Goal: Task Accomplishment & Management: Use online tool/utility

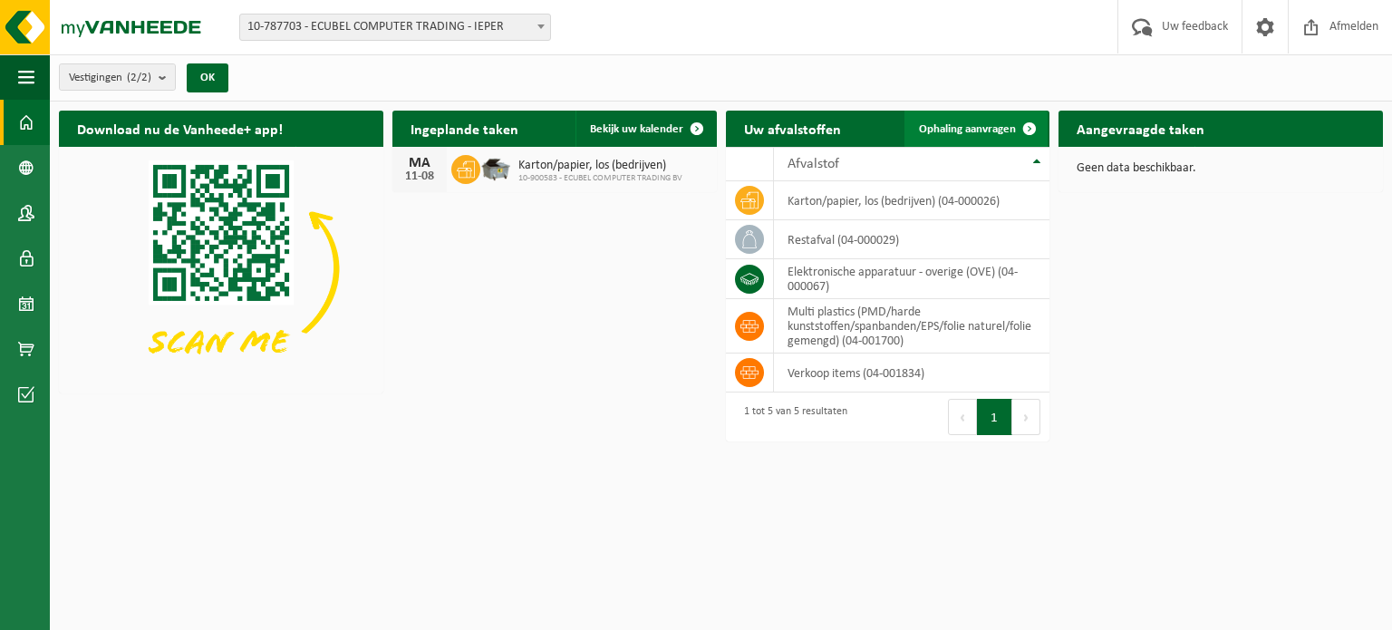
click at [1010, 123] on span "Ophaling aanvragen" at bounding box center [967, 129] width 97 height 12
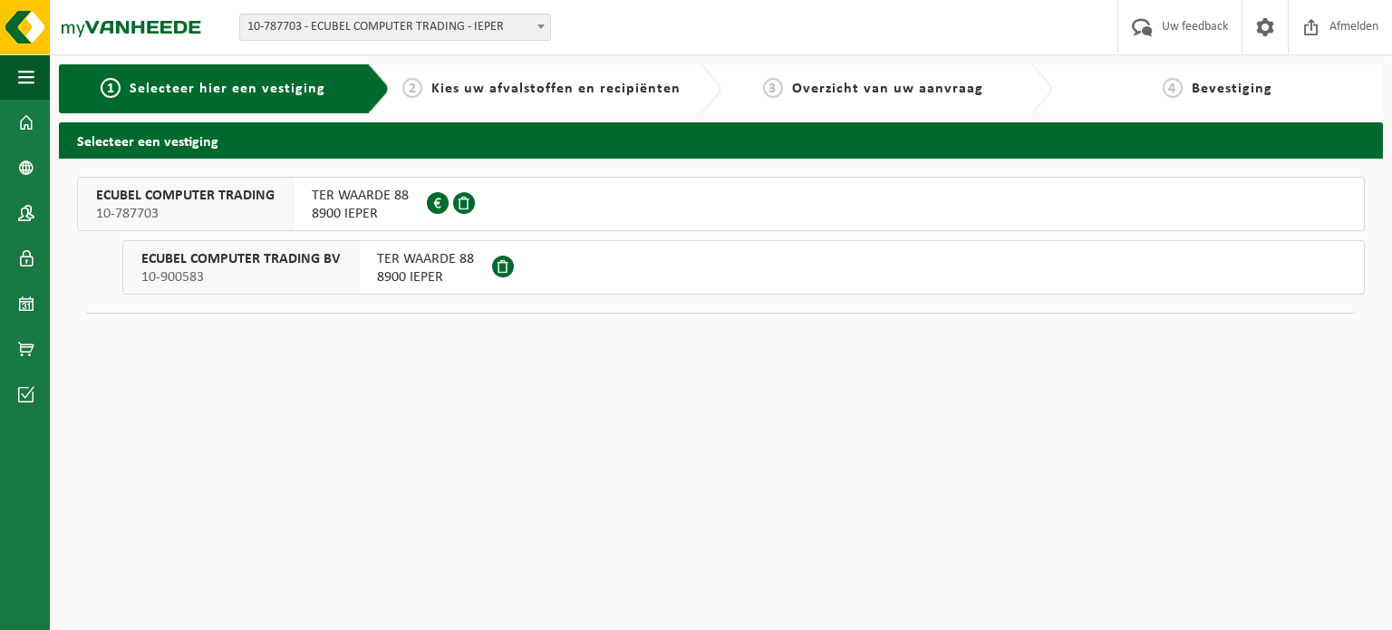
click at [373, 289] on div "TER WAARDE 88 8900 IEPER" at bounding box center [425, 267] width 133 height 53
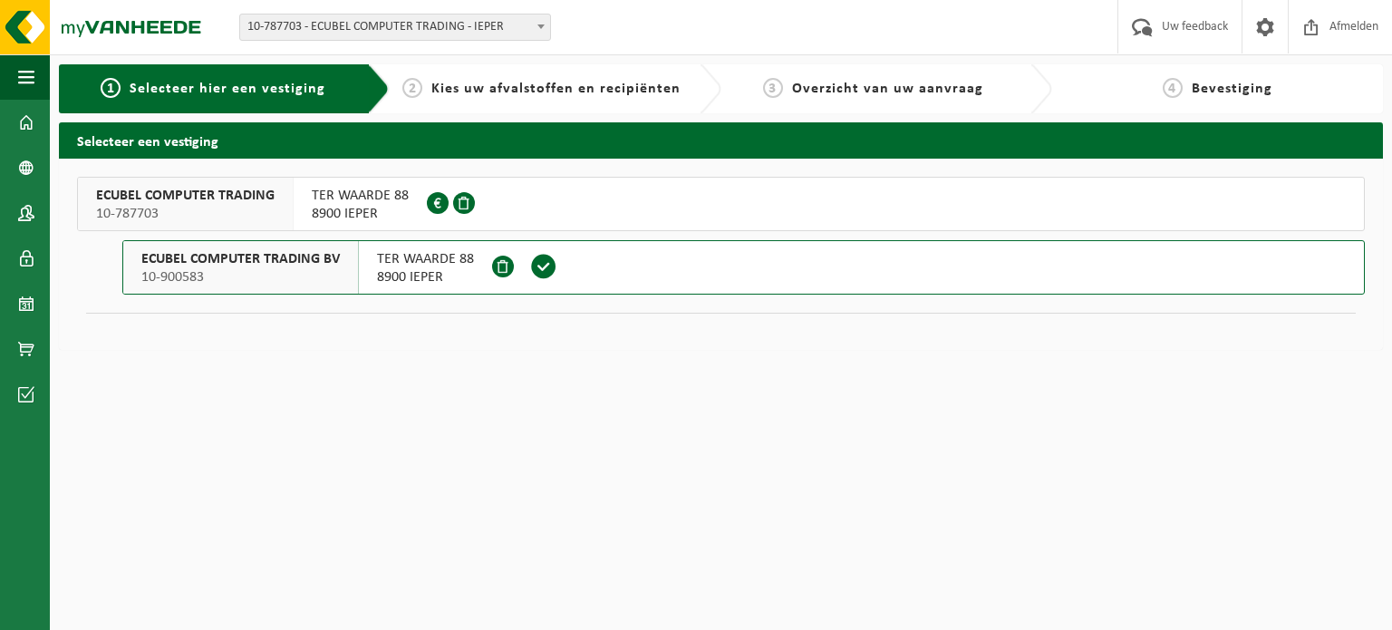
click at [403, 271] on span "8900 IEPER" at bounding box center [425, 277] width 97 height 18
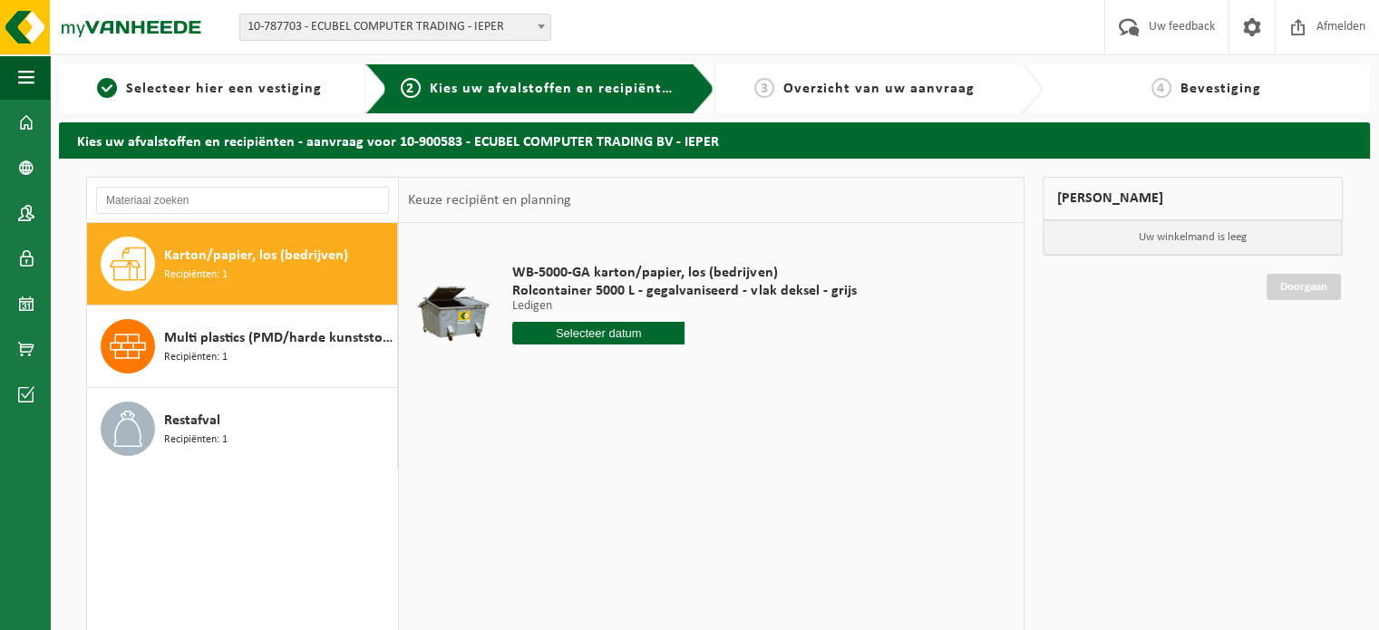
click at [608, 332] on input "text" at bounding box center [598, 333] width 172 height 23
click at [542, 523] on div "18" at bounding box center [529, 522] width 32 height 29
type input "Van 2025-08-18"
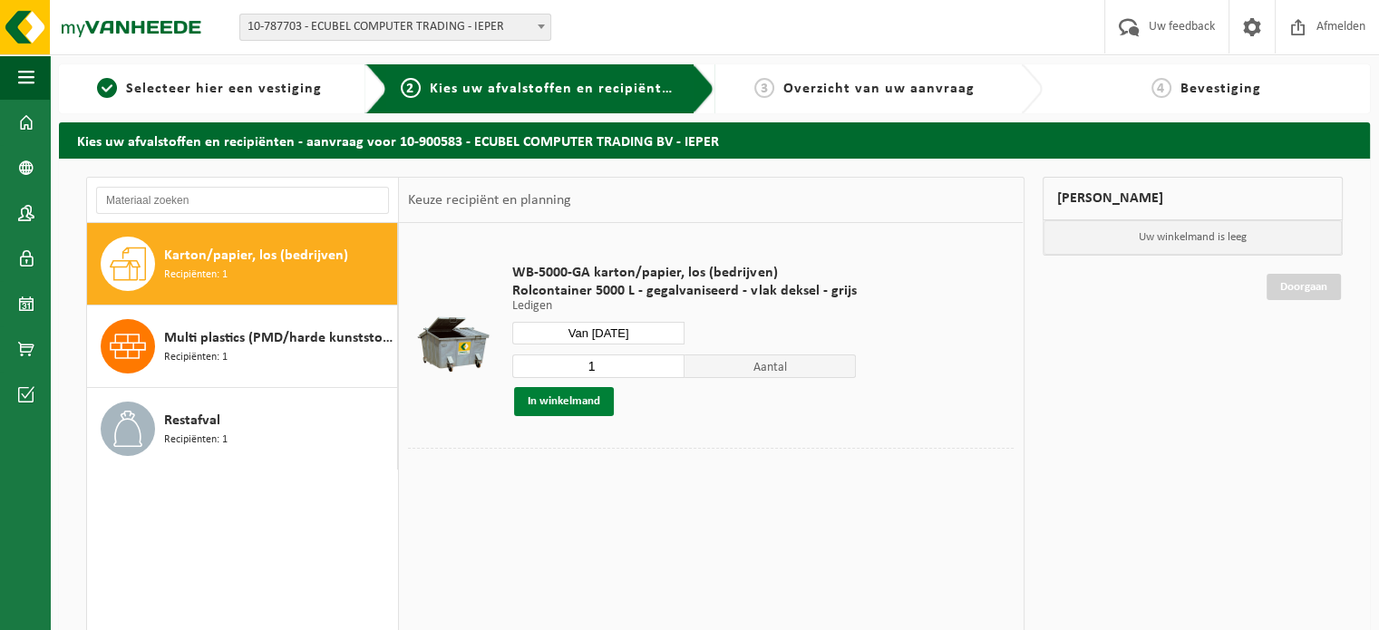
click at [602, 401] on button "In winkelmand" at bounding box center [564, 401] width 100 height 29
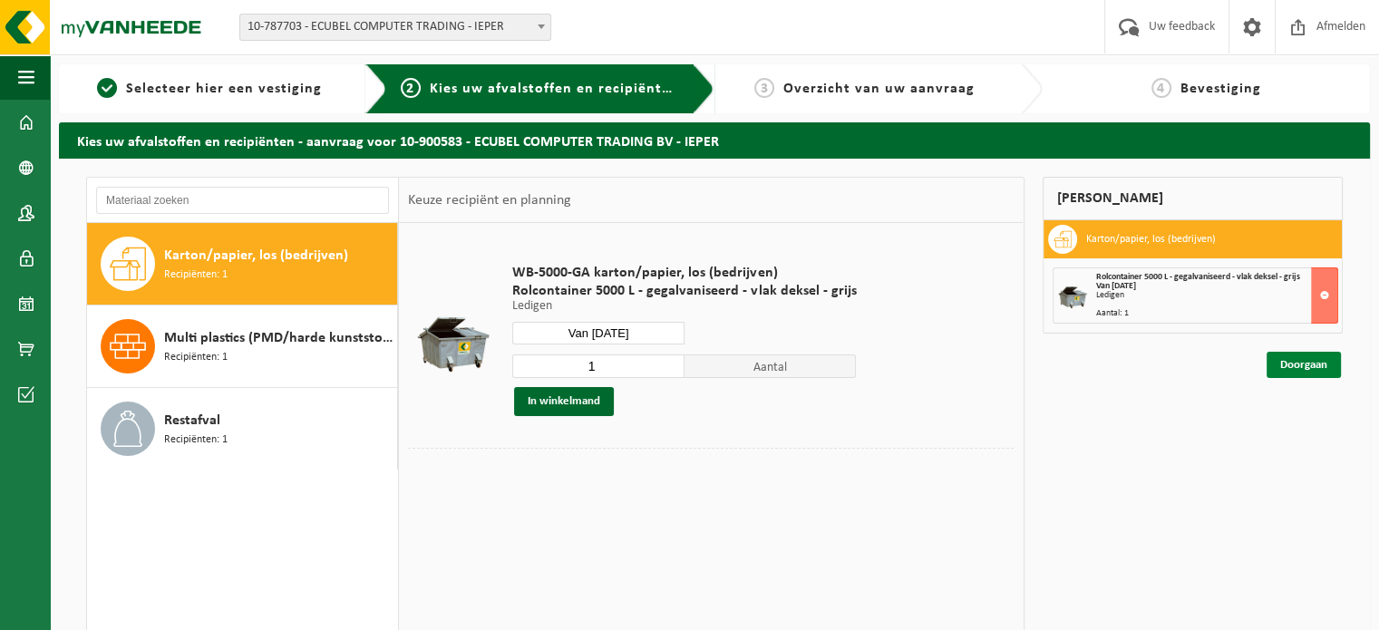
click at [1321, 370] on link "Doorgaan" at bounding box center [1303, 365] width 74 height 26
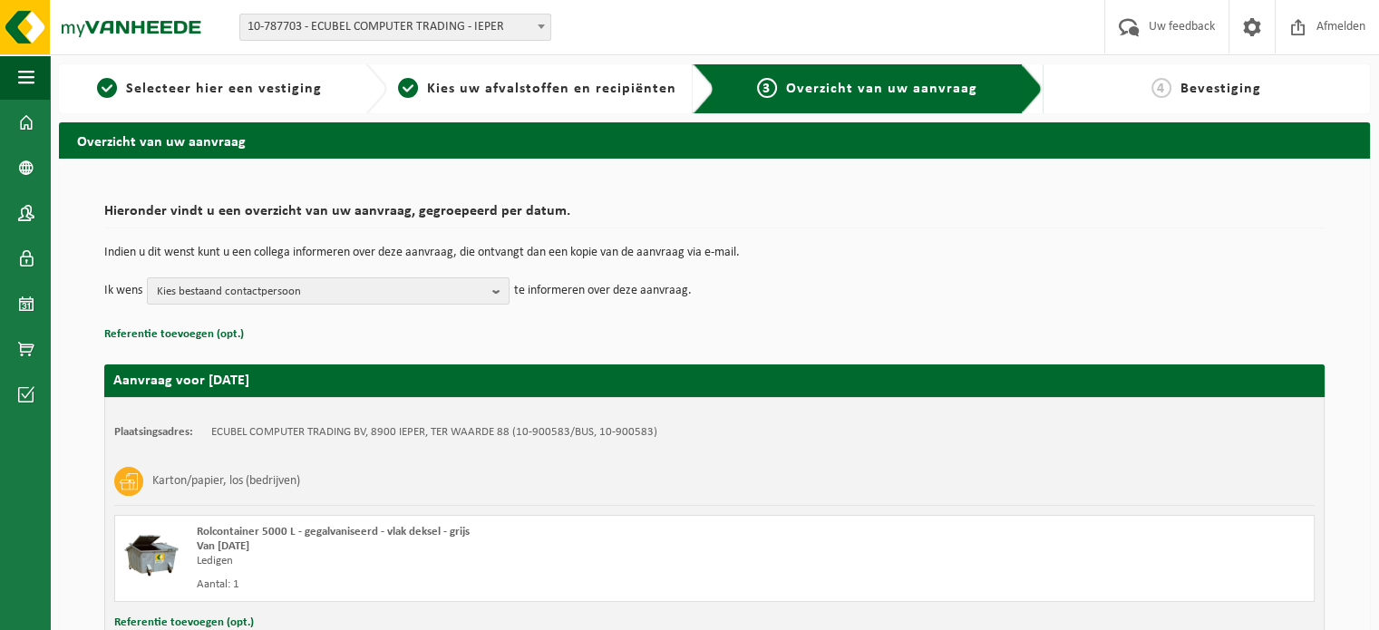
scroll to position [137, 0]
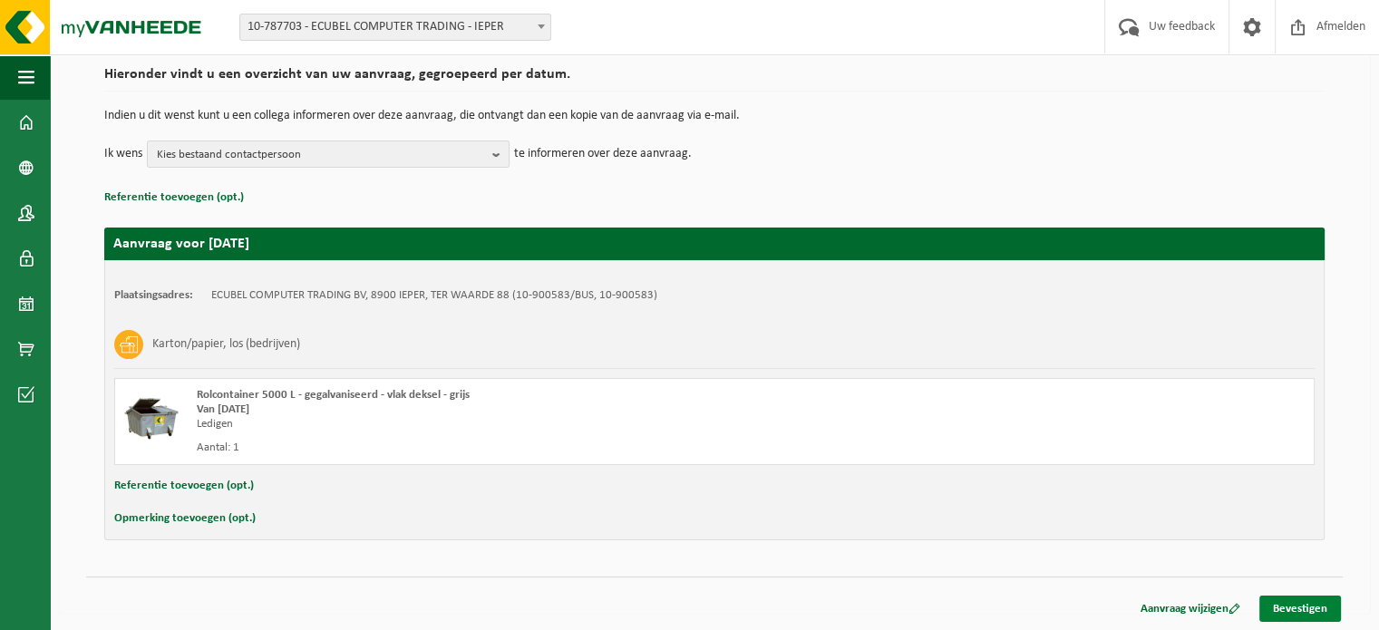
click at [1307, 610] on link "Bevestigen" at bounding box center [1300, 609] width 82 height 26
